Goal: Navigation & Orientation: Find specific page/section

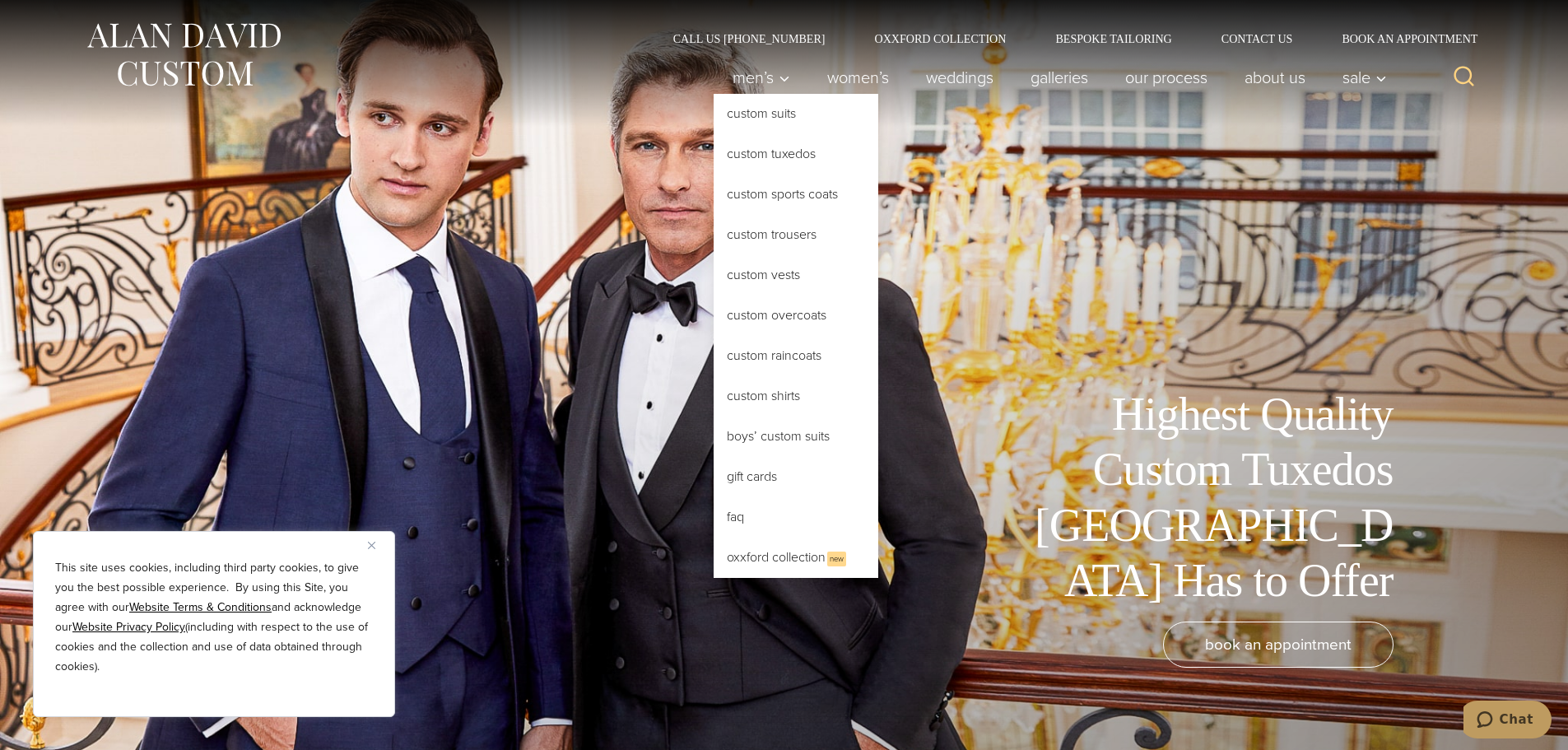
click at [817, 154] on link "Custom Tuxedos" at bounding box center [796, 154] width 165 height 39
click at [755, 157] on link "Custom Tuxedos" at bounding box center [796, 154] width 165 height 39
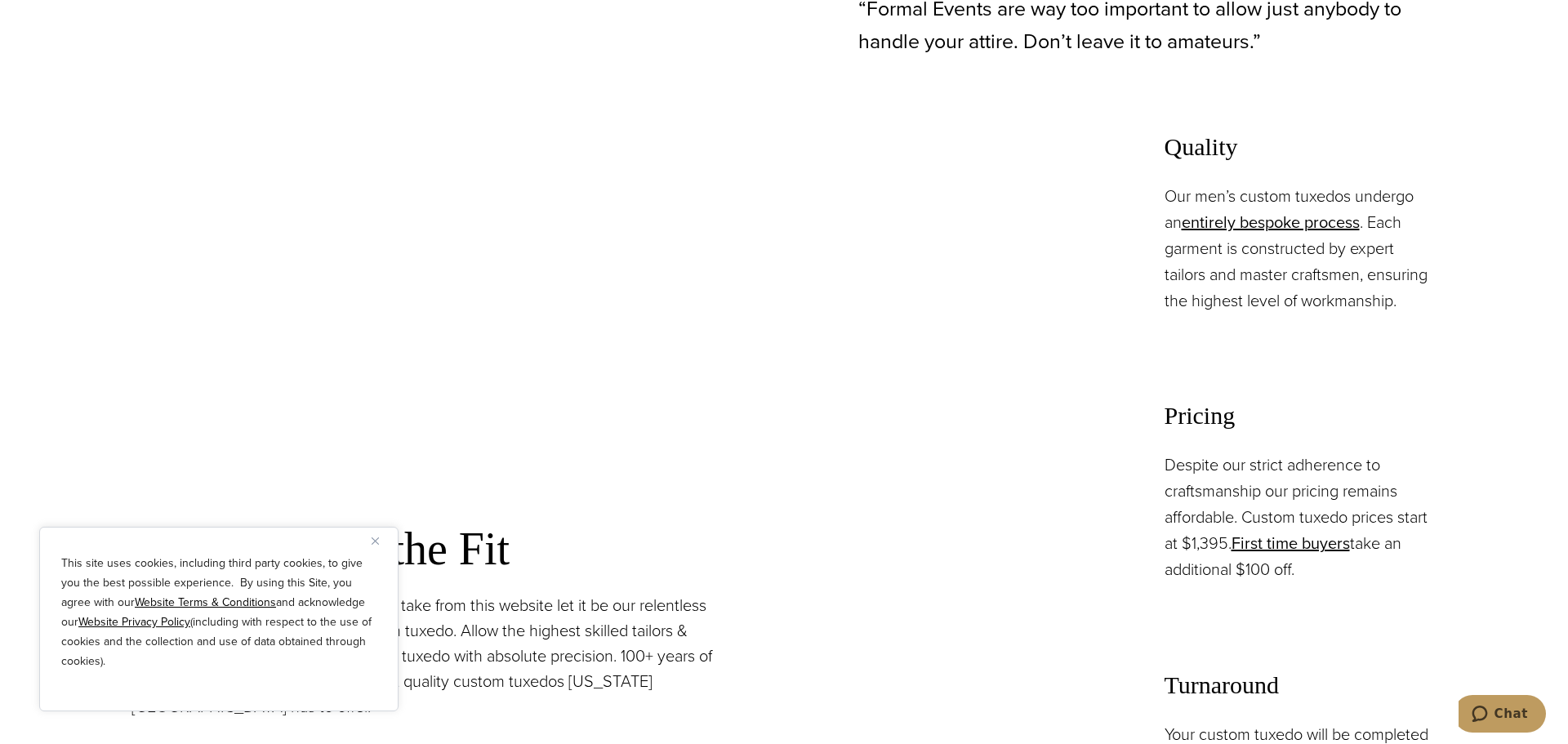
scroll to position [1225, 0]
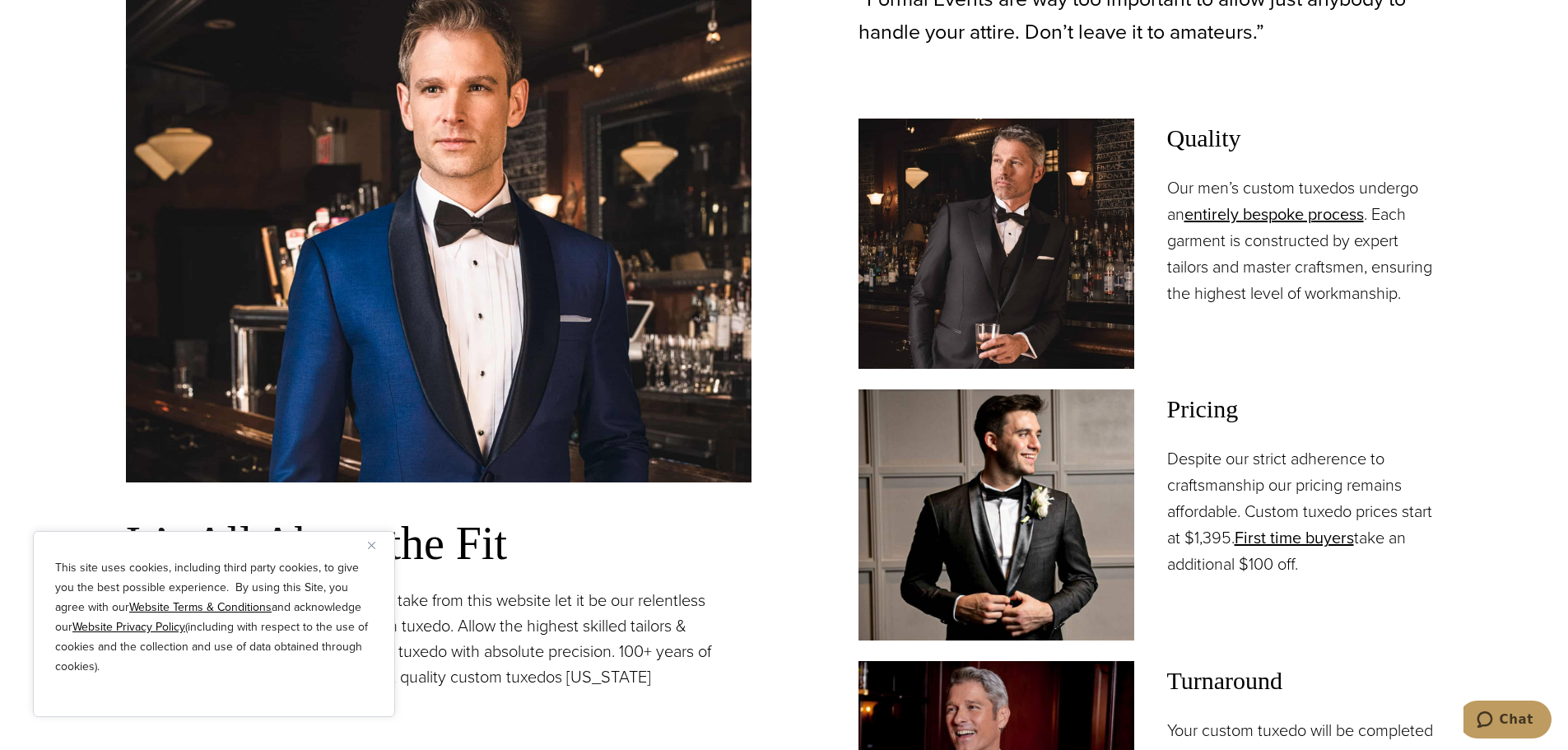
click at [368, 540] on div "This site uses cookies, including third party cookies, to give you the best pos…" at bounding box center [214, 624] width 362 height 186
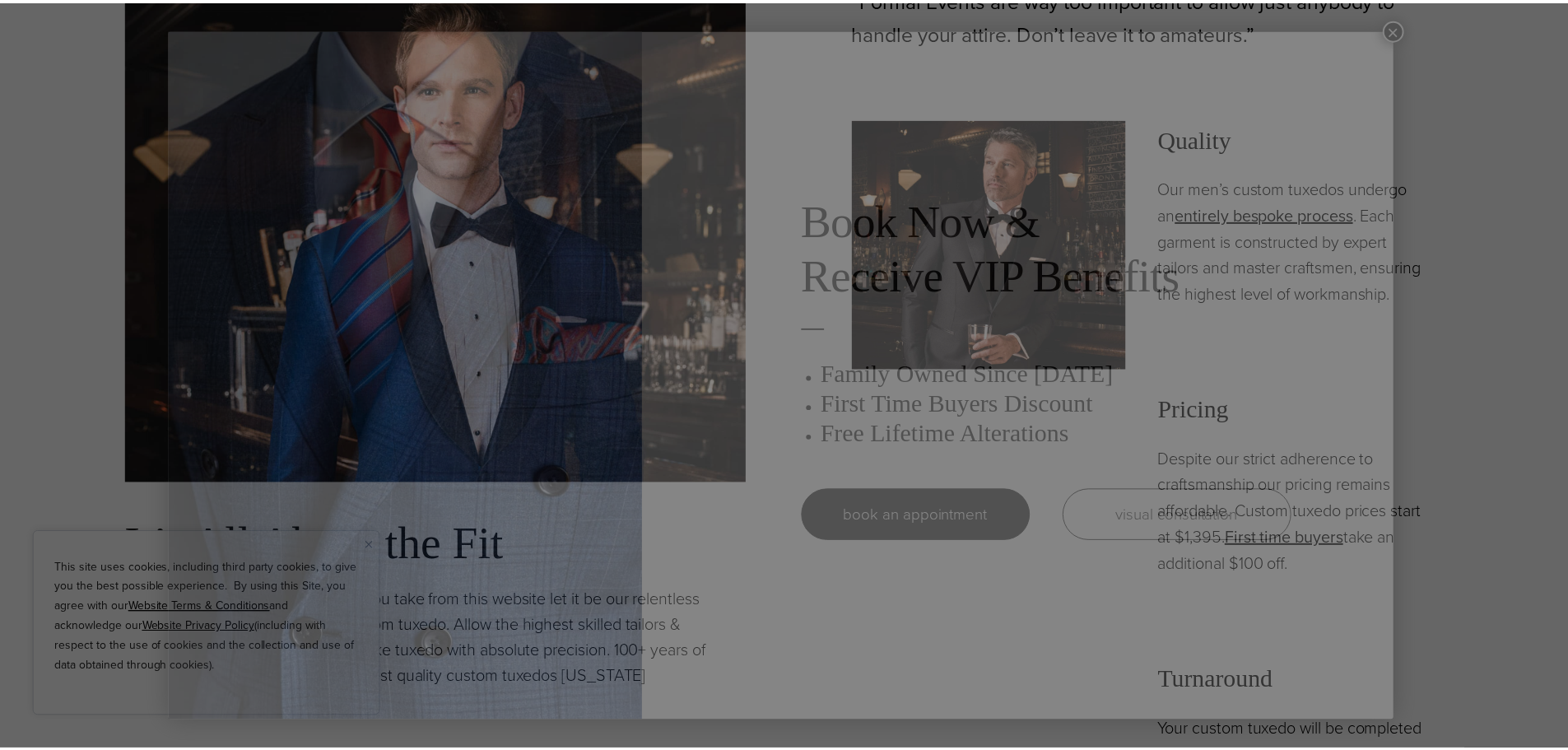
scroll to position [0, 0]
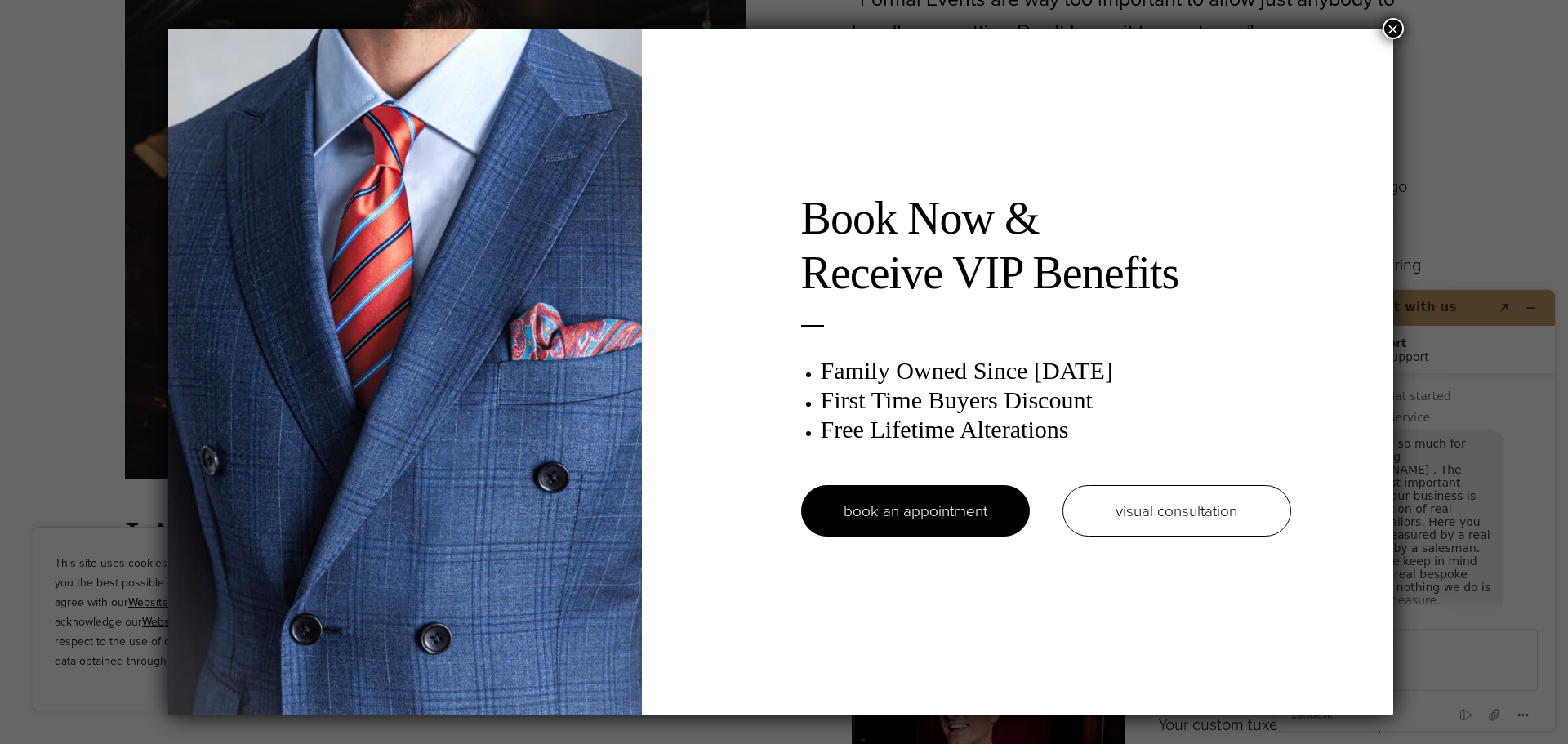
click at [1387, 21] on div "Book Now & Receive VIP Benefits Family Owned Since 1913 First Time Buyers Disco…" at bounding box center [784, 372] width 1568 height 744
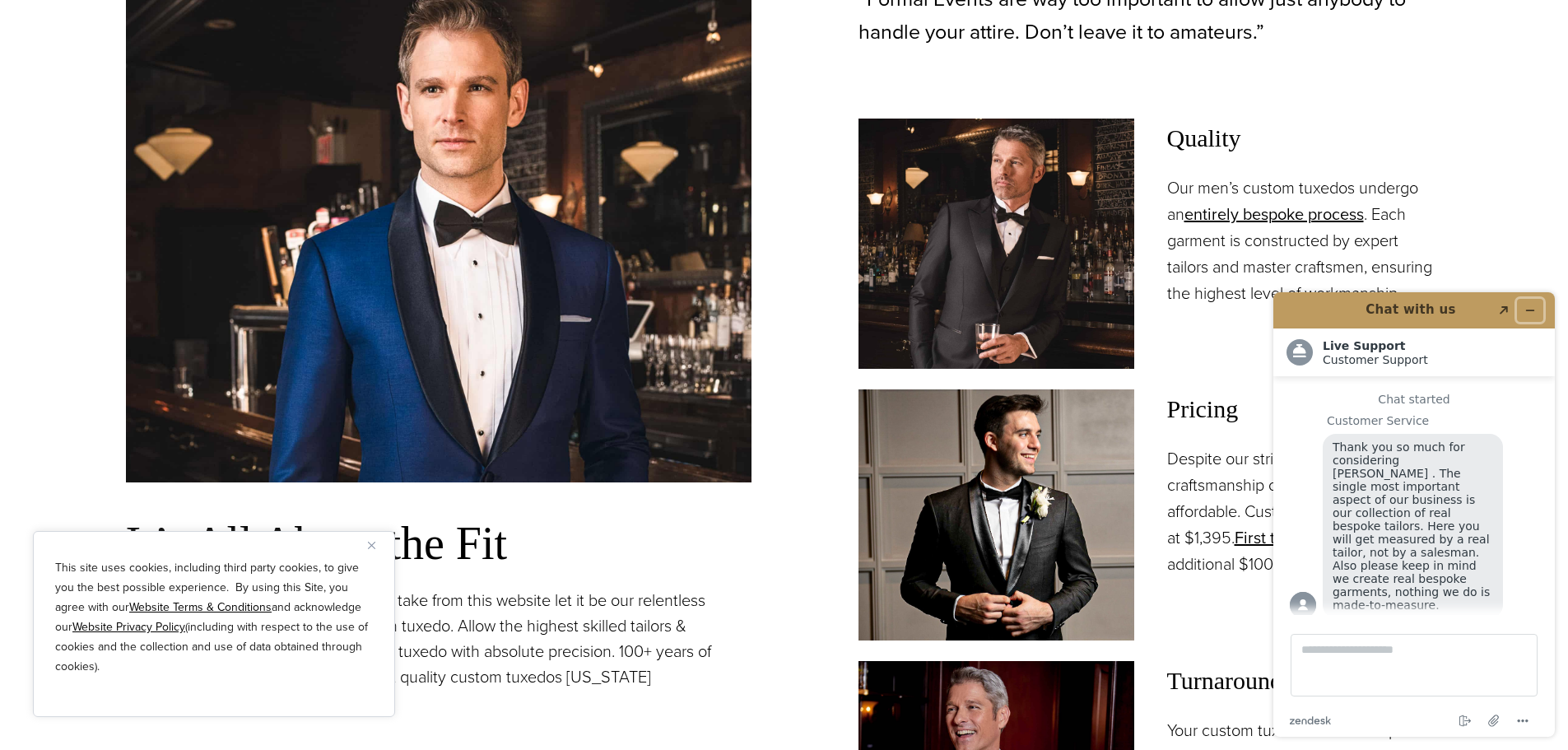
click at [1534, 310] on icon "Minimize widget" at bounding box center [1529, 310] width 11 height 11
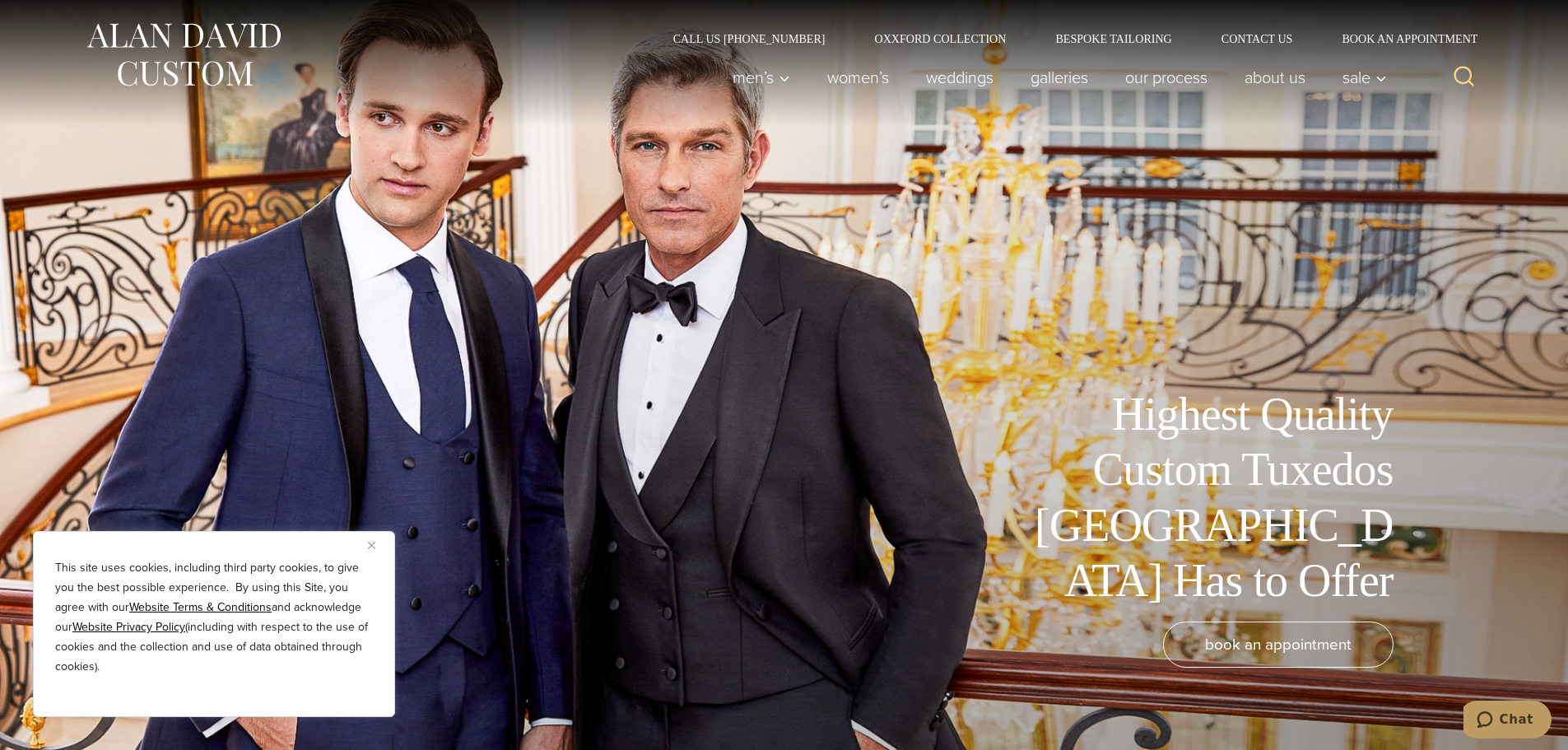
click at [940, 74] on link "weddings" at bounding box center [959, 77] width 104 height 33
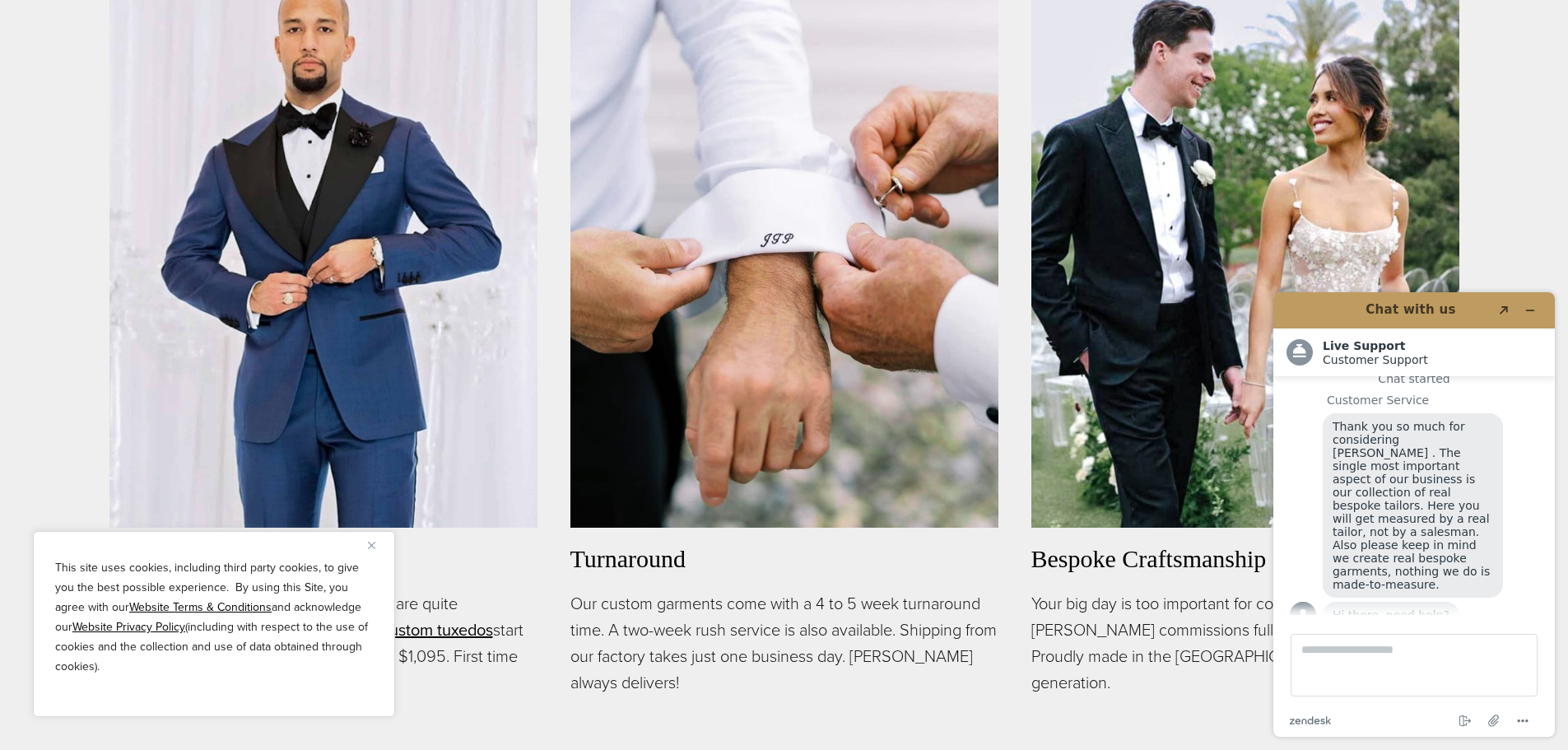
scroll to position [1153, 0]
click at [367, 541] on div "This site uses cookies, including third party cookies, to give you the best pos…" at bounding box center [214, 624] width 362 height 186
click at [368, 543] on img "Close" at bounding box center [372, 546] width 7 height 7
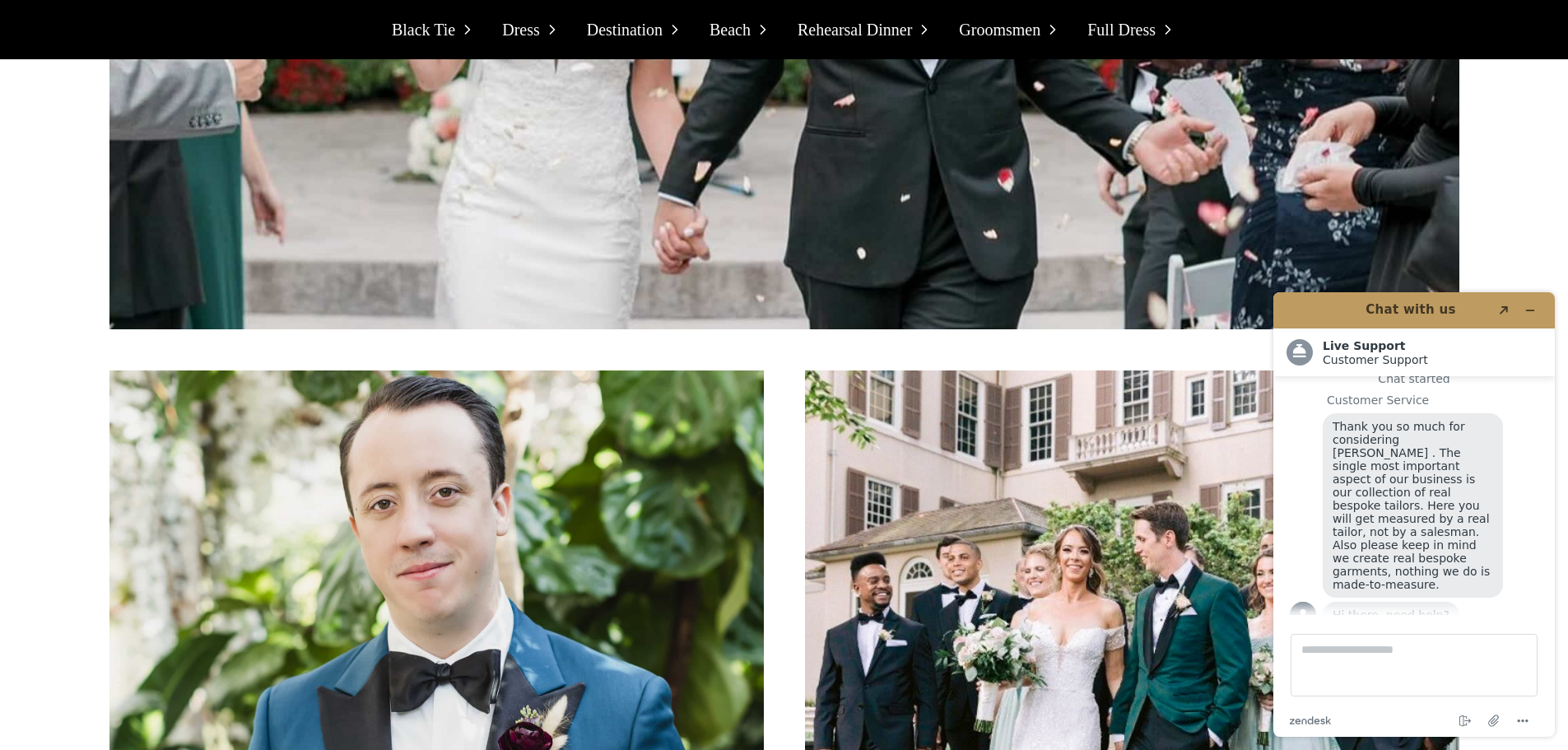
scroll to position [3211, 0]
